Goal: Task Accomplishment & Management: Use online tool/utility

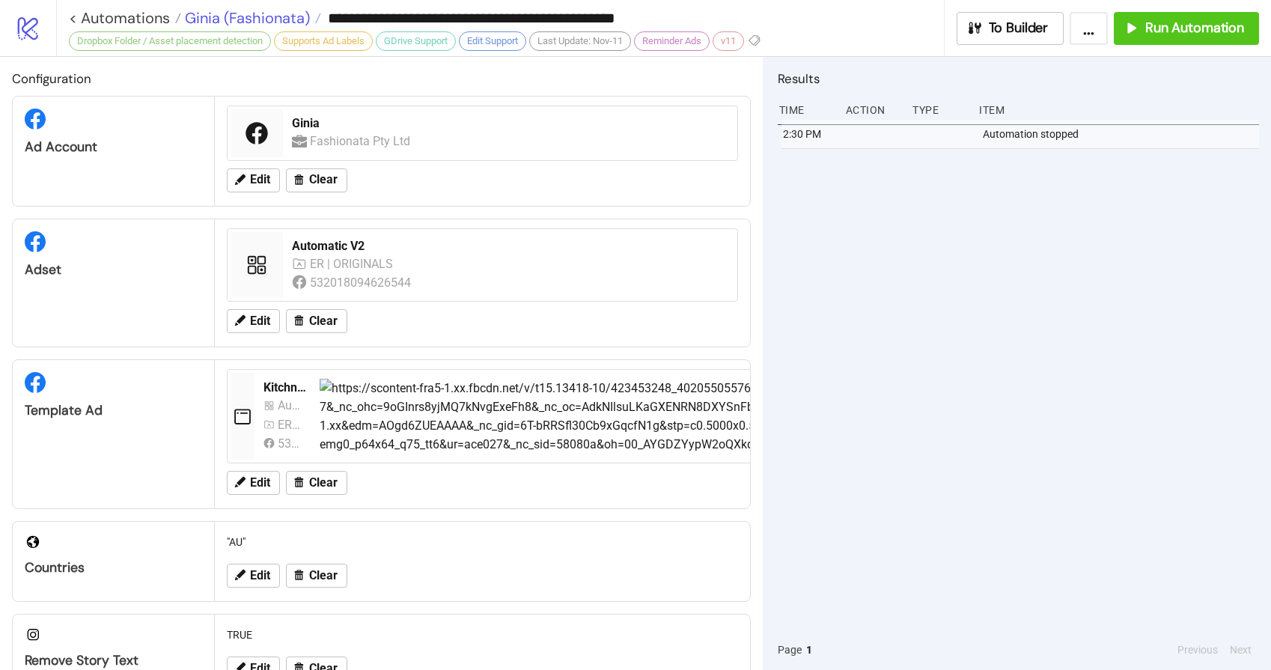
click at [221, 13] on span "Ginia (Fashionata)" at bounding box center [245, 17] width 129 height 19
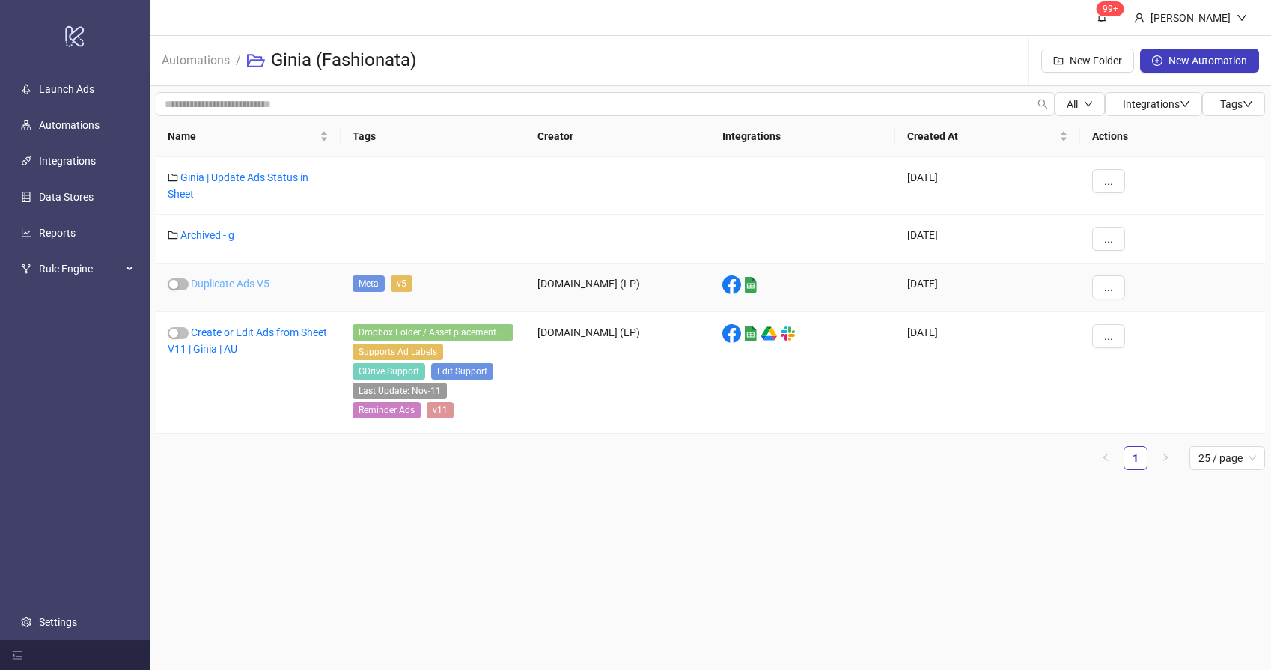
click at [226, 280] on link "Duplicate Ads V5" at bounding box center [230, 284] width 79 height 12
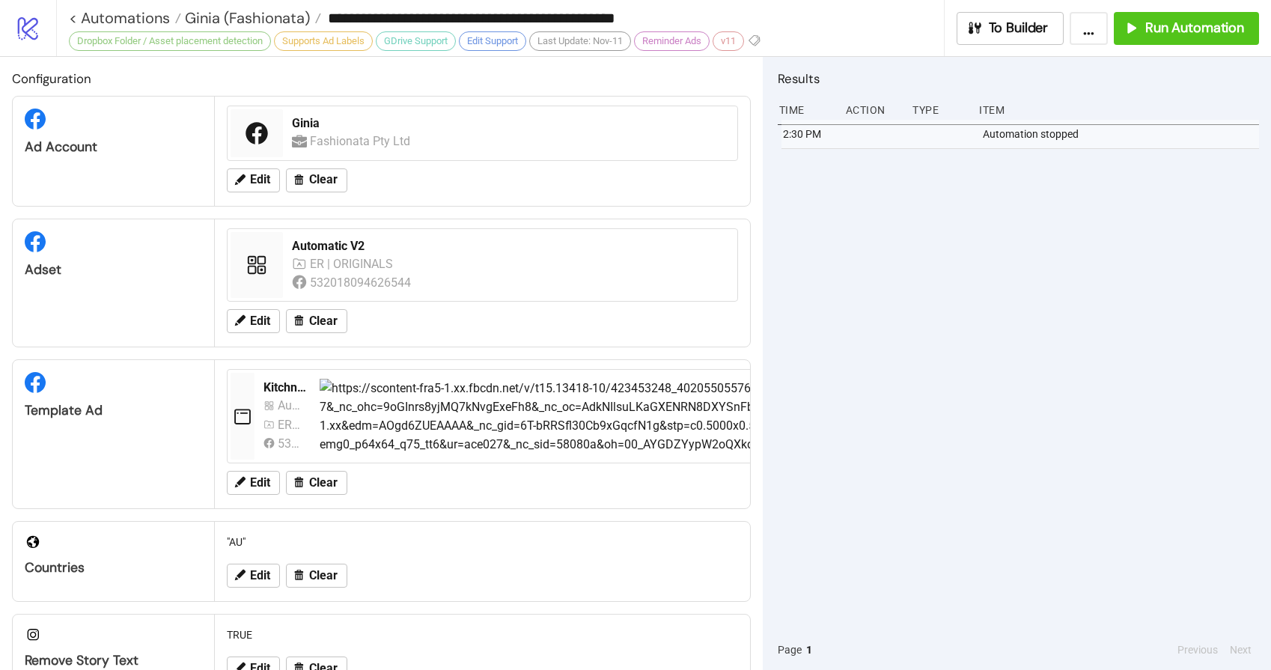
type input "**********"
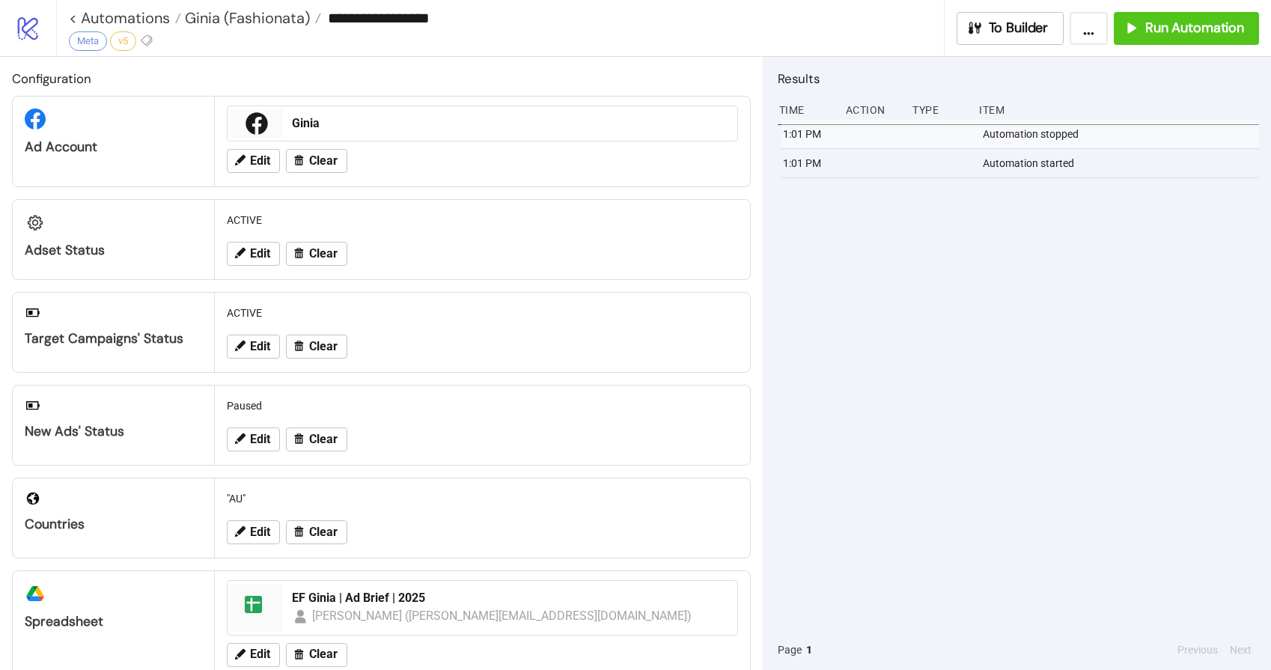
click at [1018, 259] on div "1:01 PM Automation stopped 1:01 PM Automation started" at bounding box center [1017, 375] width 481 height 510
click at [1173, 33] on span "Run Automation" at bounding box center [1194, 27] width 99 height 17
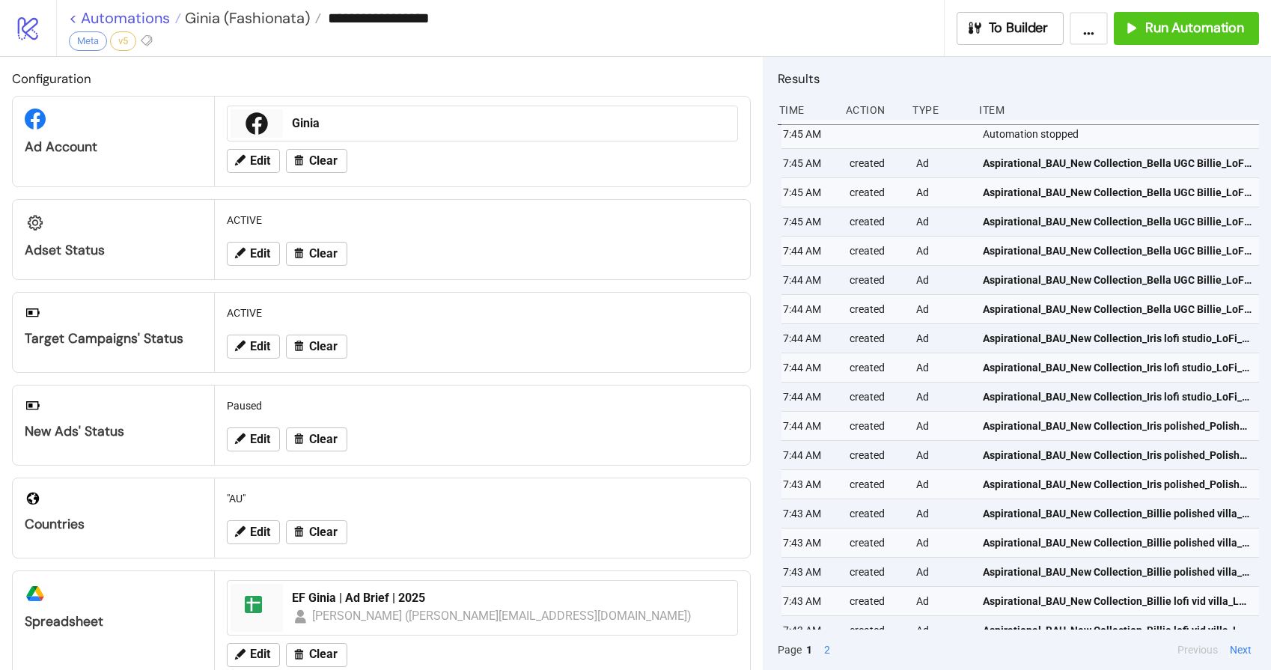
click at [131, 16] on link "< Automations" at bounding box center [125, 17] width 112 height 15
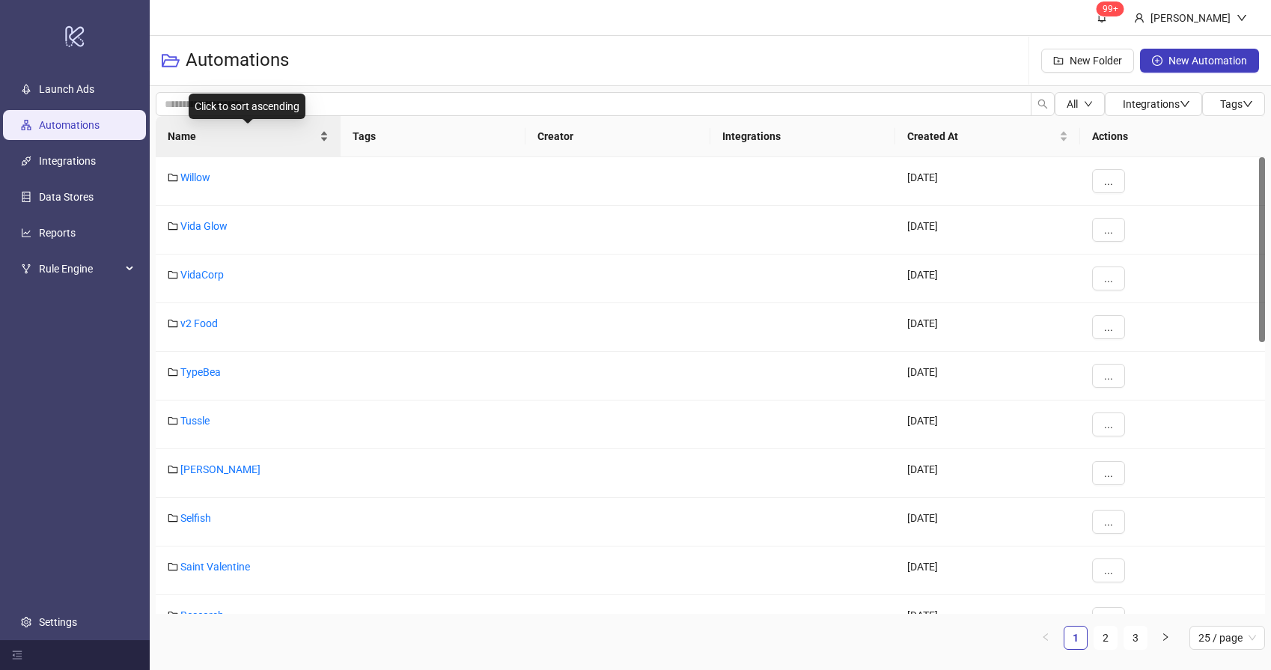
click at [213, 136] on span "Name" at bounding box center [242, 136] width 149 height 16
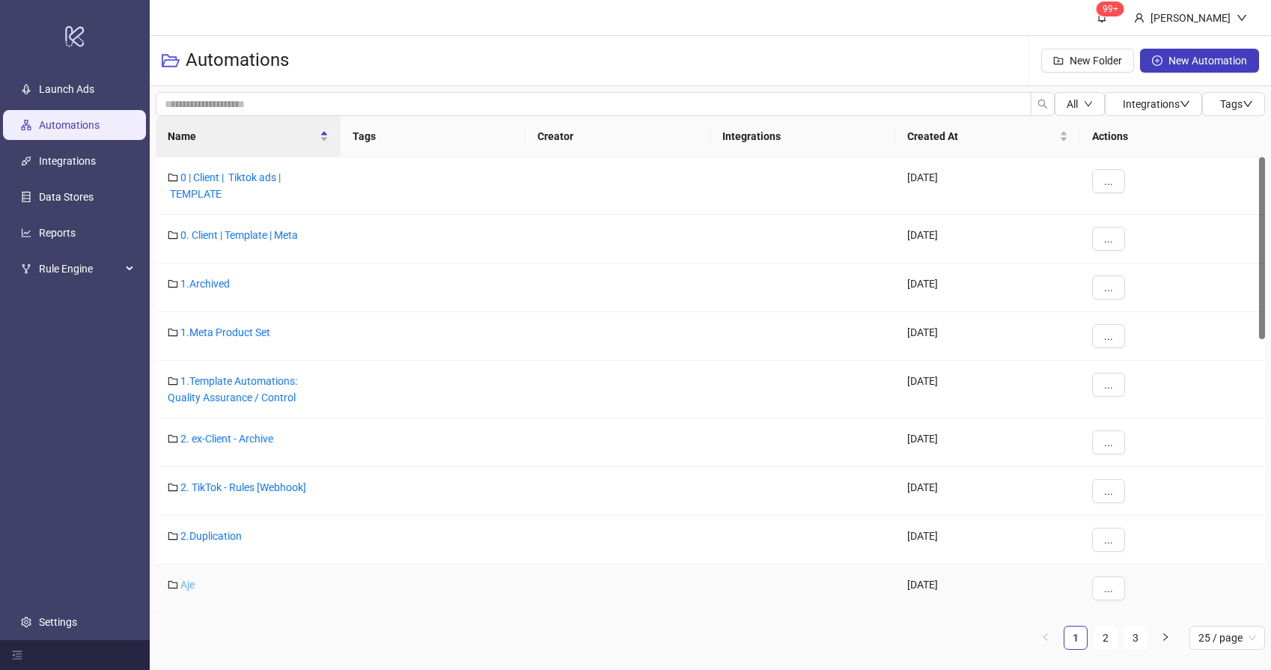
click at [192, 584] on link "Aje" at bounding box center [187, 584] width 14 height 12
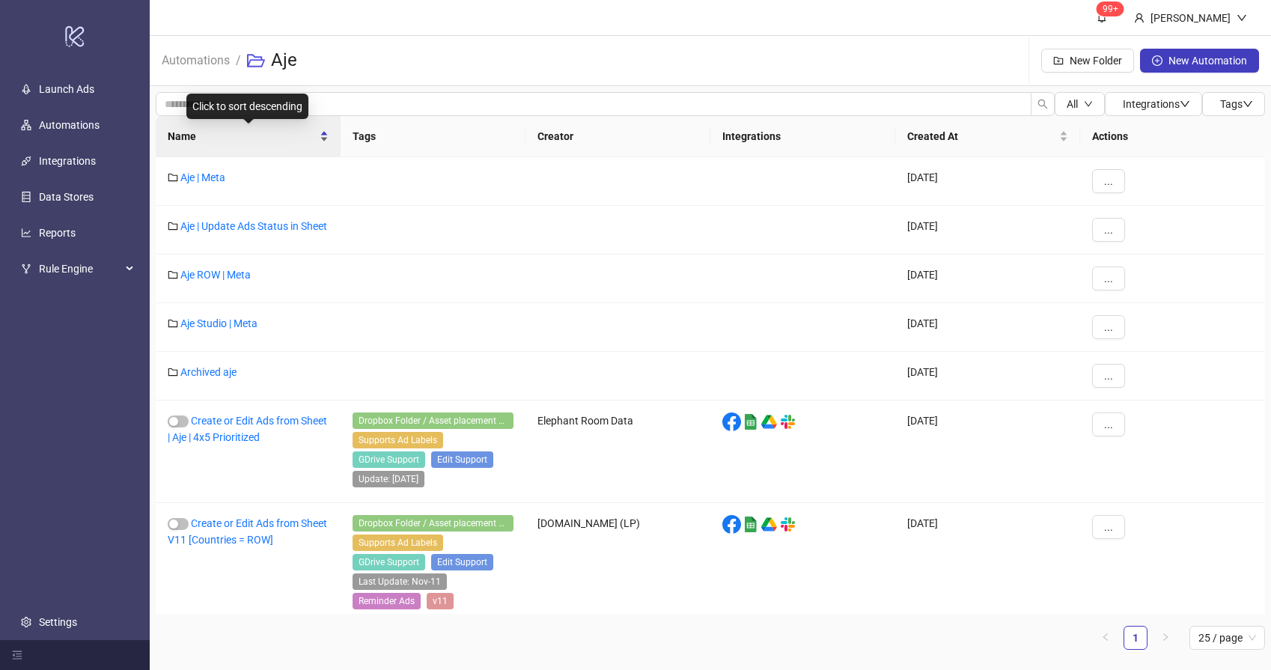
click at [223, 144] on div "Name" at bounding box center [248, 136] width 161 height 16
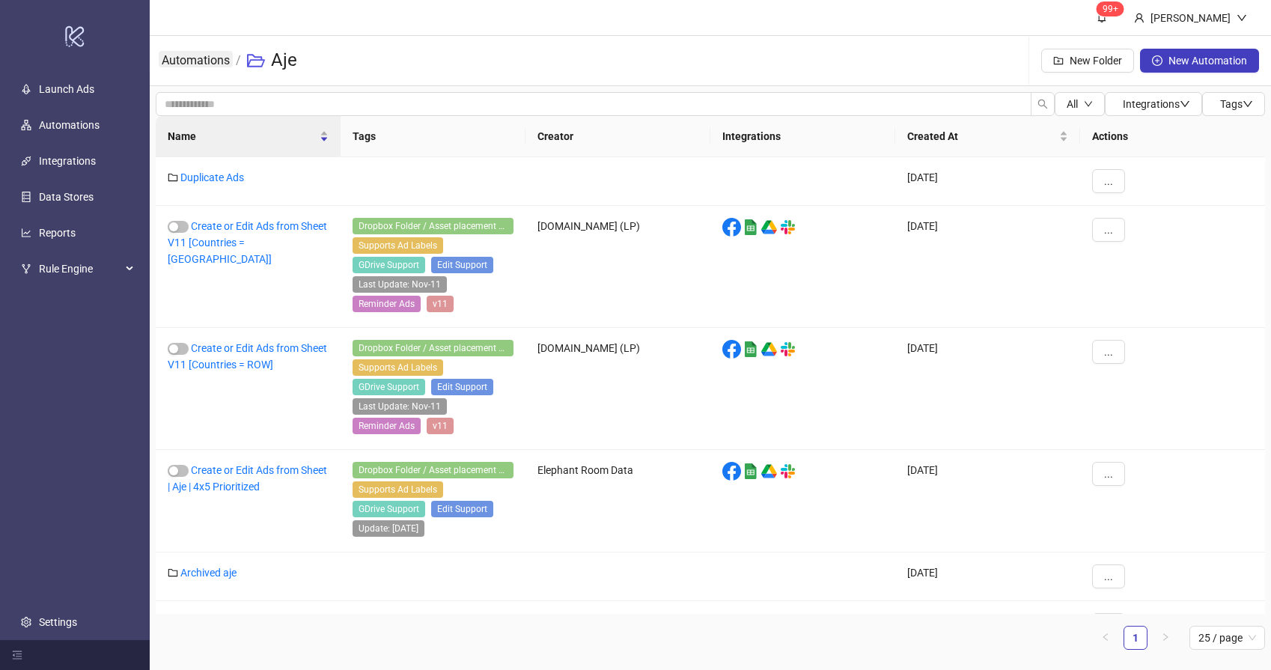
click at [193, 58] on link "Automations" at bounding box center [196, 59] width 74 height 16
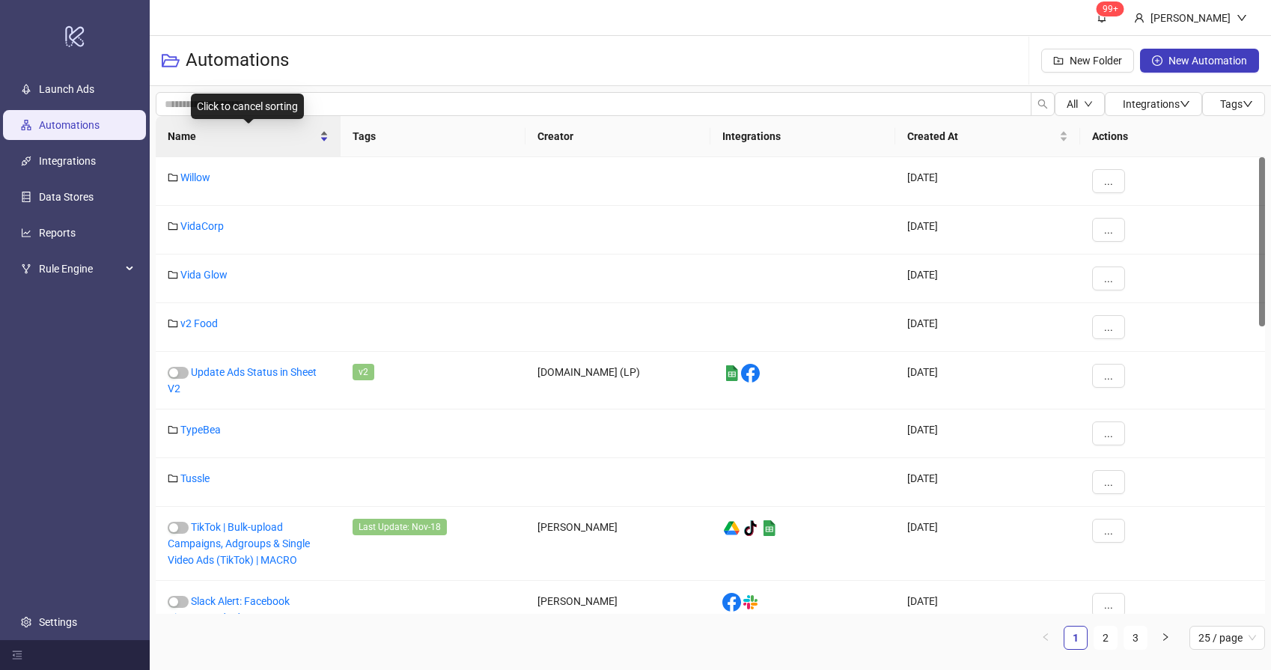
click at [217, 144] on div "Name" at bounding box center [248, 136] width 161 height 16
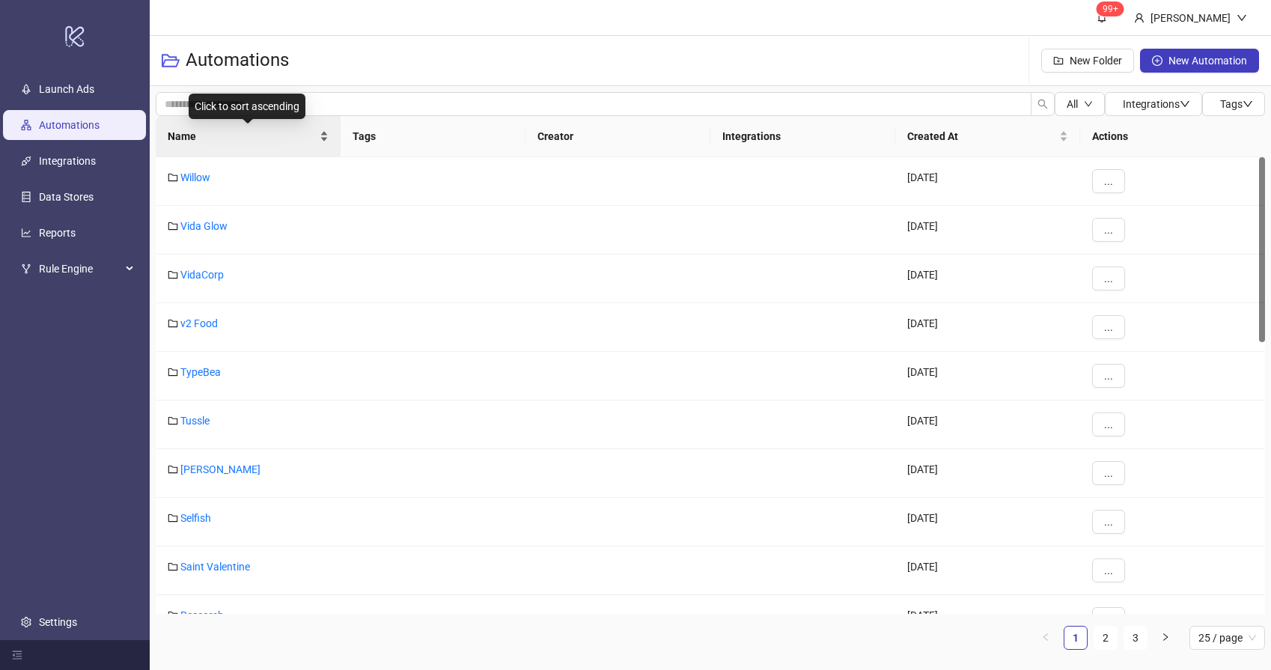
click at [185, 134] on span "Name" at bounding box center [242, 136] width 149 height 16
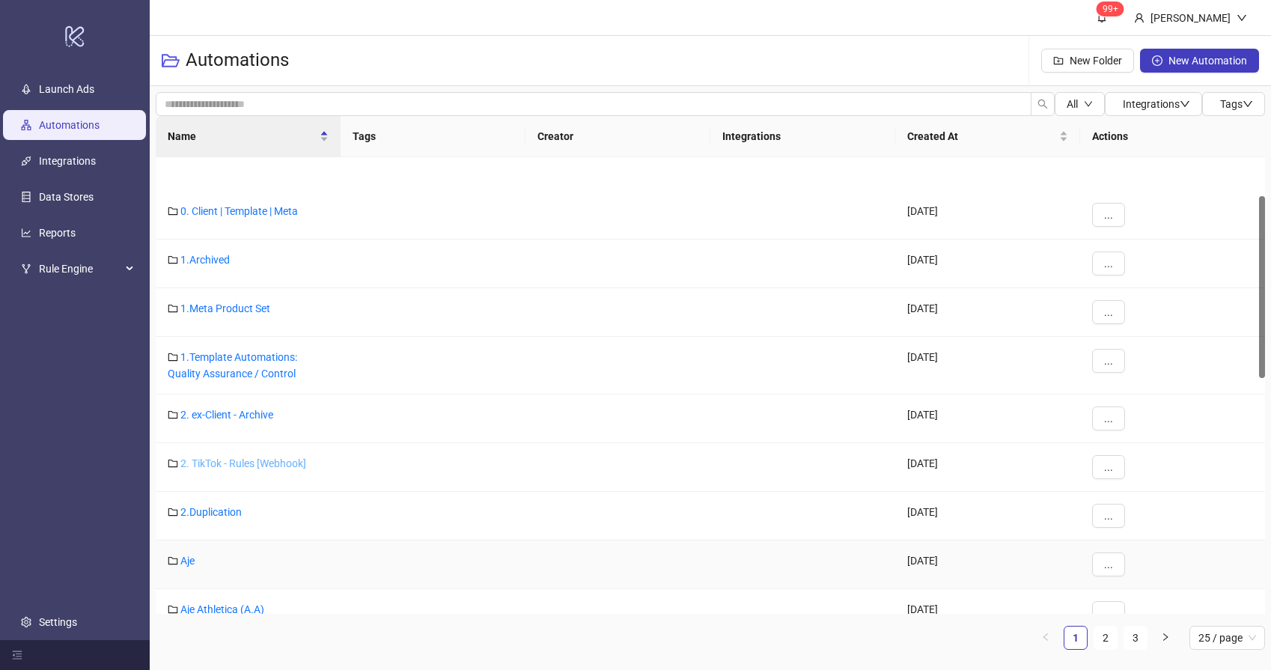
scroll to position [97, 0]
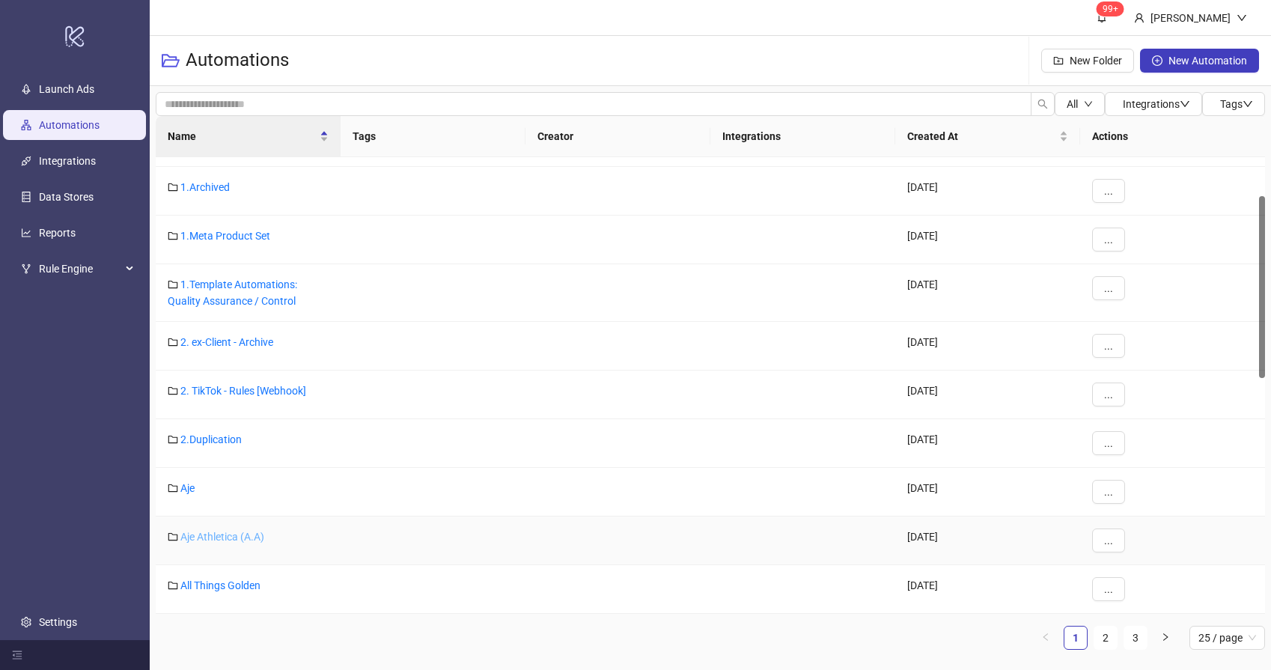
click at [222, 538] on link "Aje Athletica (A.A)" at bounding box center [222, 537] width 84 height 12
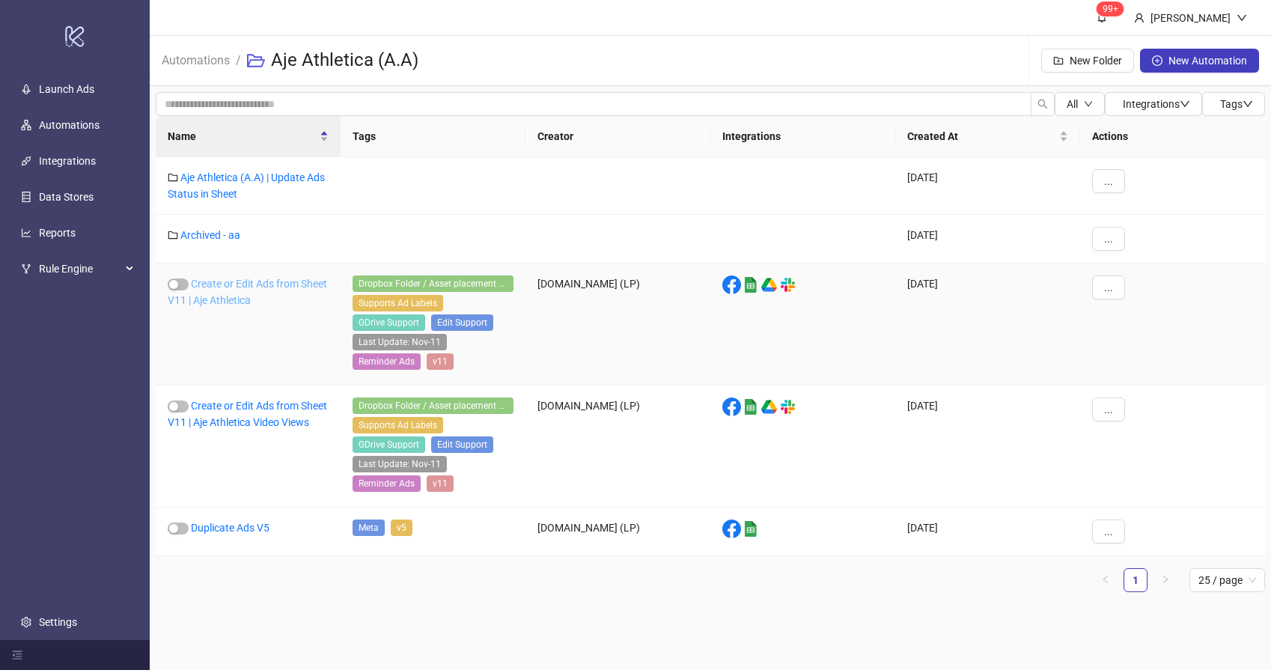
click at [263, 281] on link "Create or Edit Ads from Sheet V11 | Aje Athletica" at bounding box center [247, 292] width 159 height 28
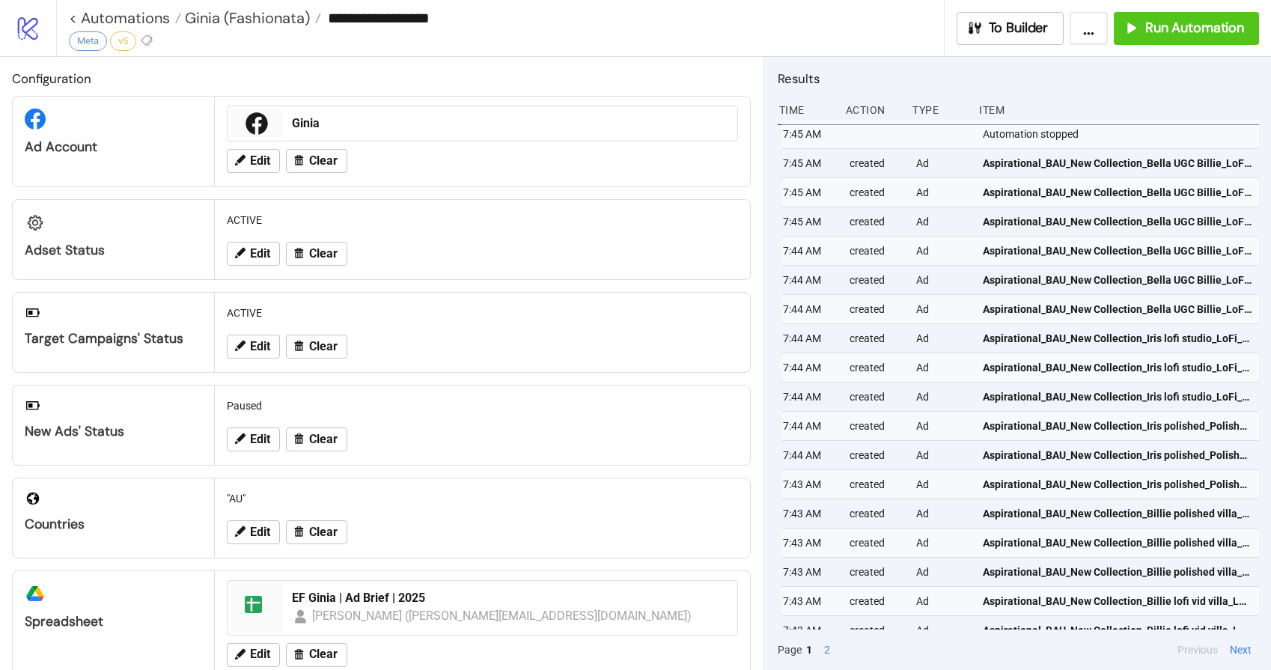
type input "**********"
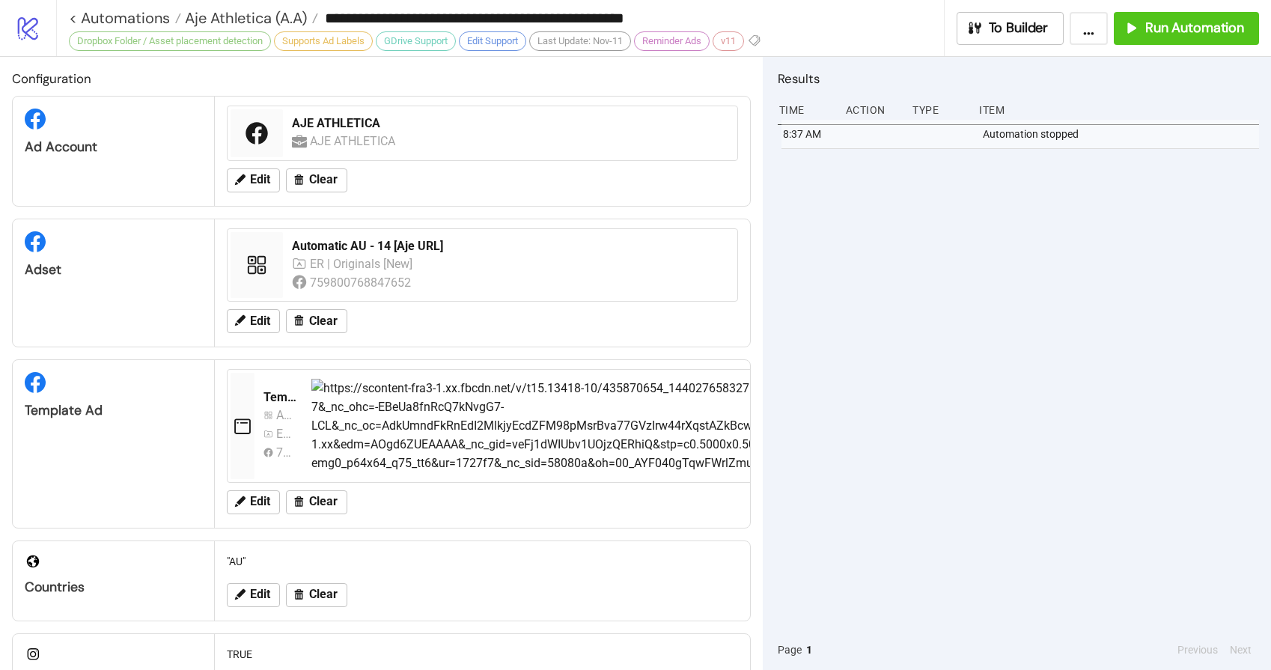
click at [932, 300] on div "8:37 AM Automation stopped" at bounding box center [1017, 375] width 481 height 510
click at [1173, 31] on span "Run Automation" at bounding box center [1194, 27] width 99 height 17
